Goal: Transaction & Acquisition: Book appointment/travel/reservation

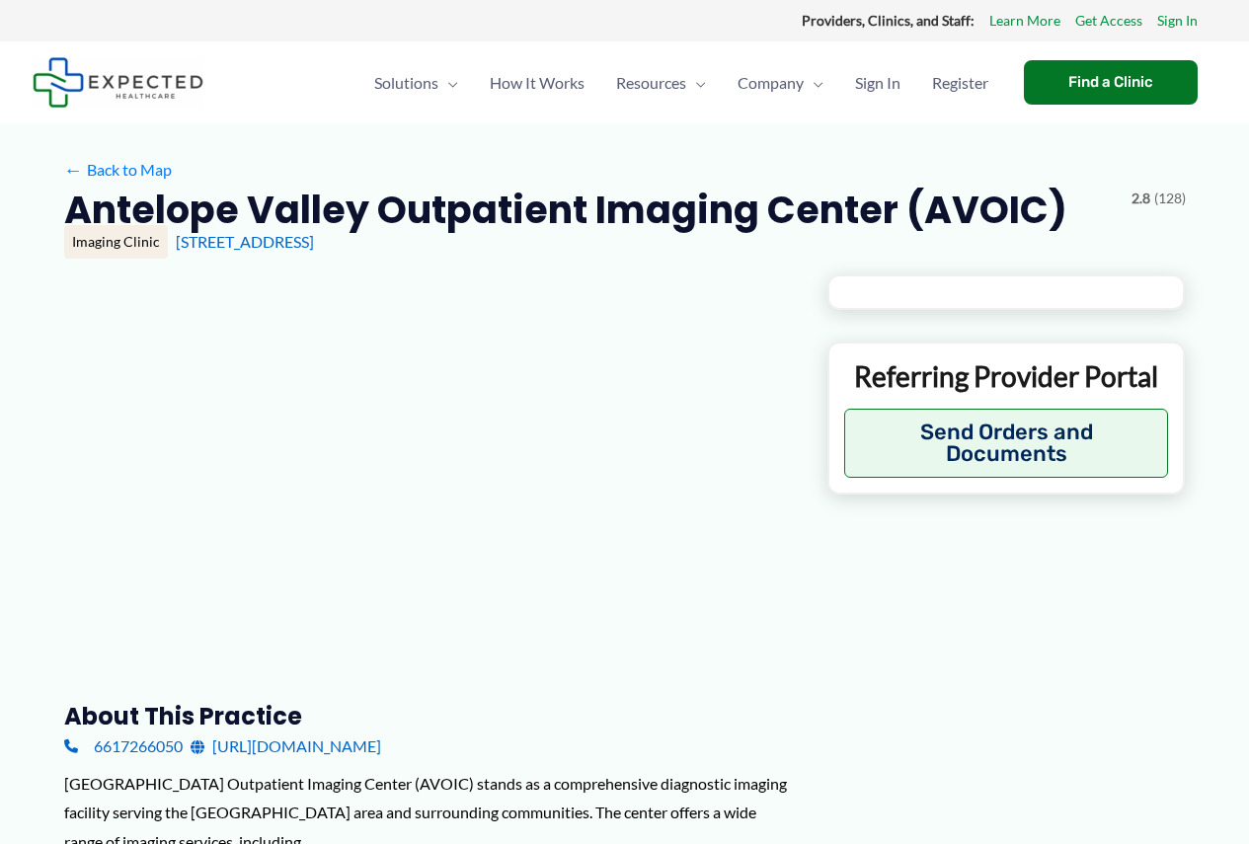
type input "**********"
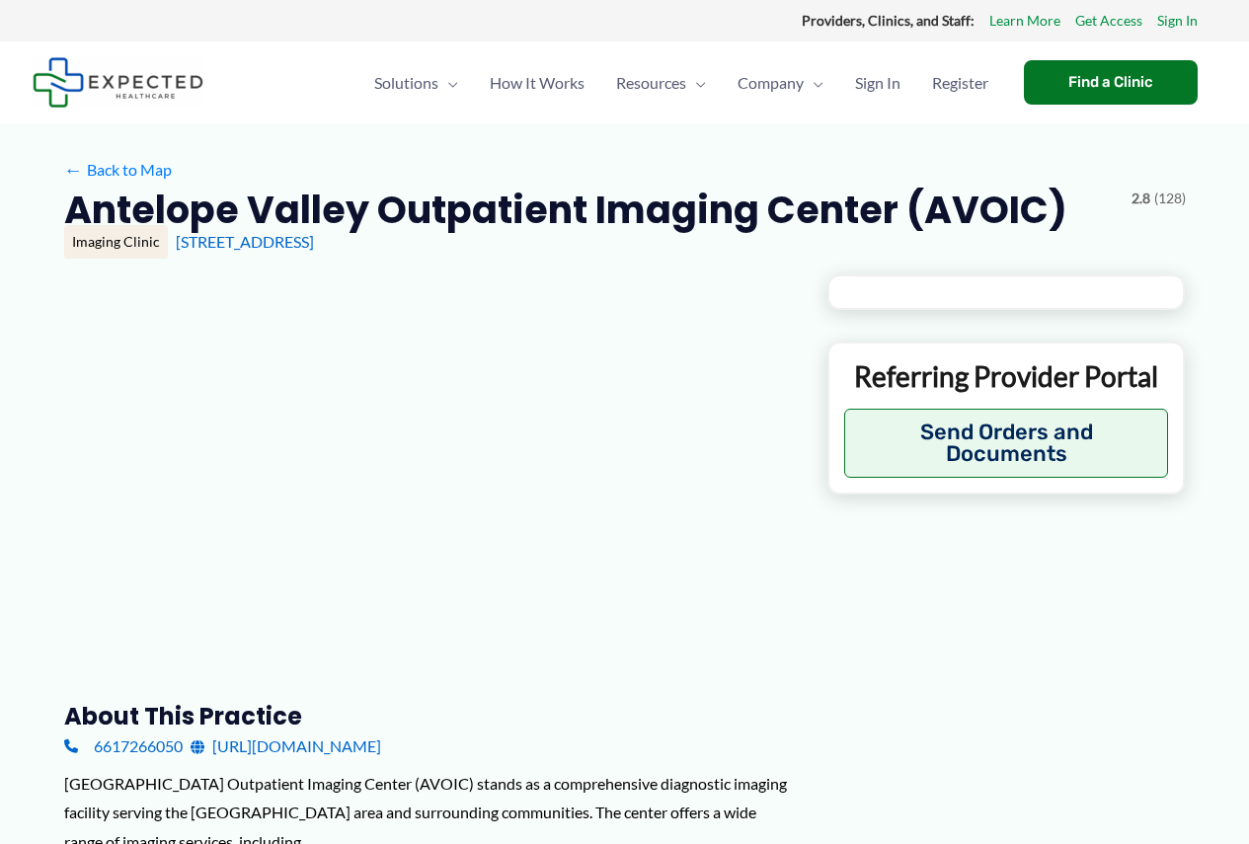
type input "**********"
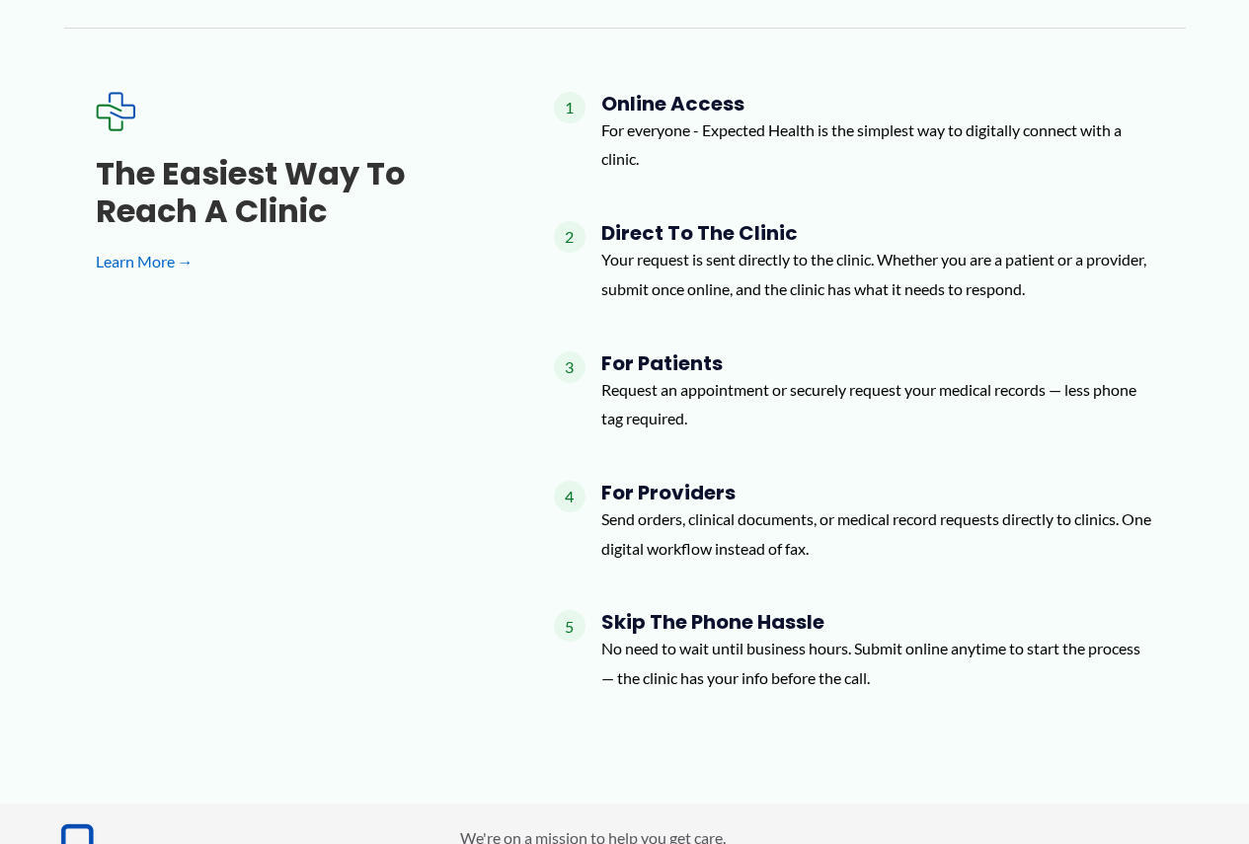
scroll to position [2074, 0]
